Goal: Browse casually

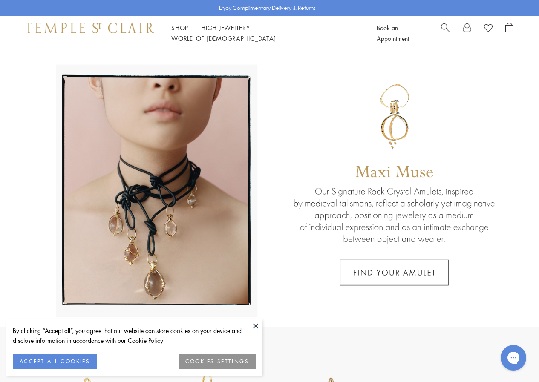
click at [84, 33] on img at bounding box center [90, 28] width 129 height 10
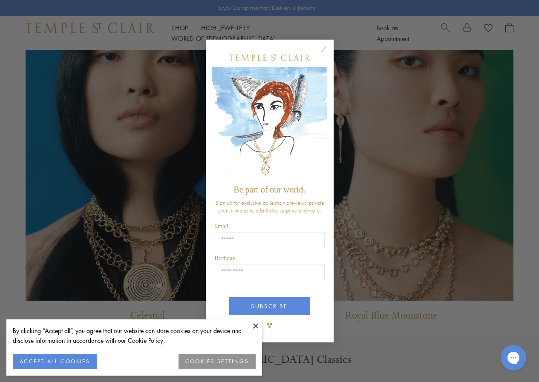
scroll to position [602, 0]
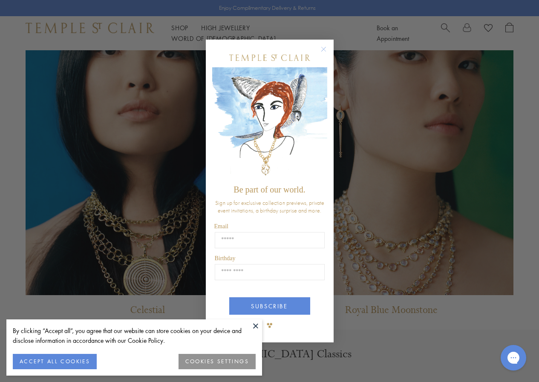
click at [324, 120] on img "POPUP Form" at bounding box center [269, 124] width 115 height 114
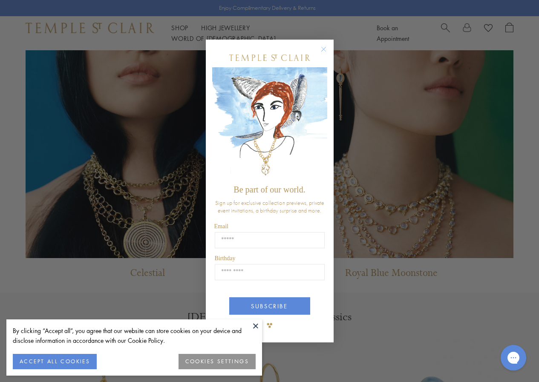
click at [325, 46] on circle "Close dialog" at bounding box center [323, 49] width 10 height 10
click at [324, 51] on circle "Close dialog" at bounding box center [323, 49] width 10 height 10
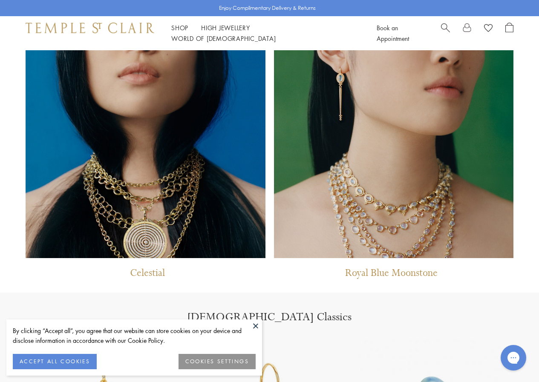
click at [253, 324] on button at bounding box center [255, 325] width 13 height 13
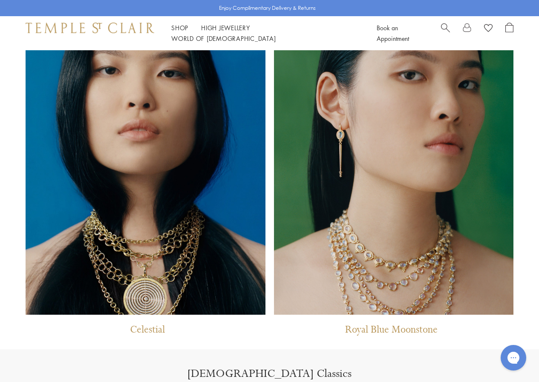
scroll to position [596, 0]
